Goal: Transaction & Acquisition: Obtain resource

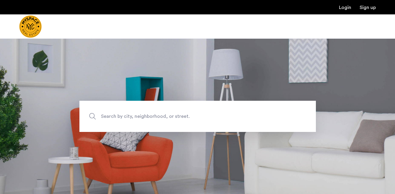
click at [175, 116] on span "Search by city, neighborhood, or street." at bounding box center [183, 116] width 165 height 8
click at [175, 116] on input "Search by city, neighborhood, or street." at bounding box center [197, 116] width 236 height 31
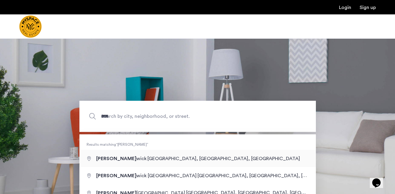
type input "**********"
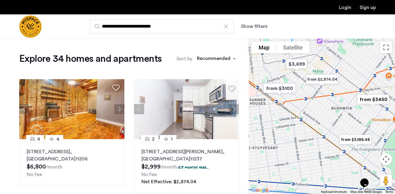
click at [9, 140] on div "Explore 34 homes and apartments Sort by Recommended 4 [GEOGRAPHIC_DATA][STREET_…" at bounding box center [124, 176] width 249 height 277
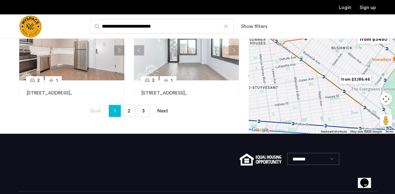
scroll to position [209, 0]
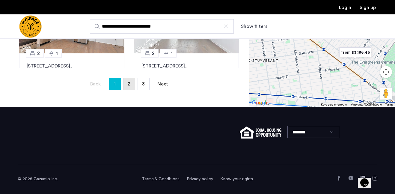
click at [129, 85] on span "2" at bounding box center [129, 83] width 3 height 5
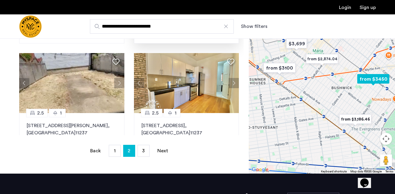
scroll to position [144, 0]
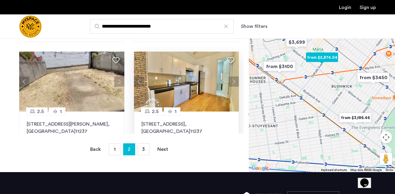
click at [181, 84] on img at bounding box center [186, 82] width 105 height 60
